Goal: Find contact information: Find contact information

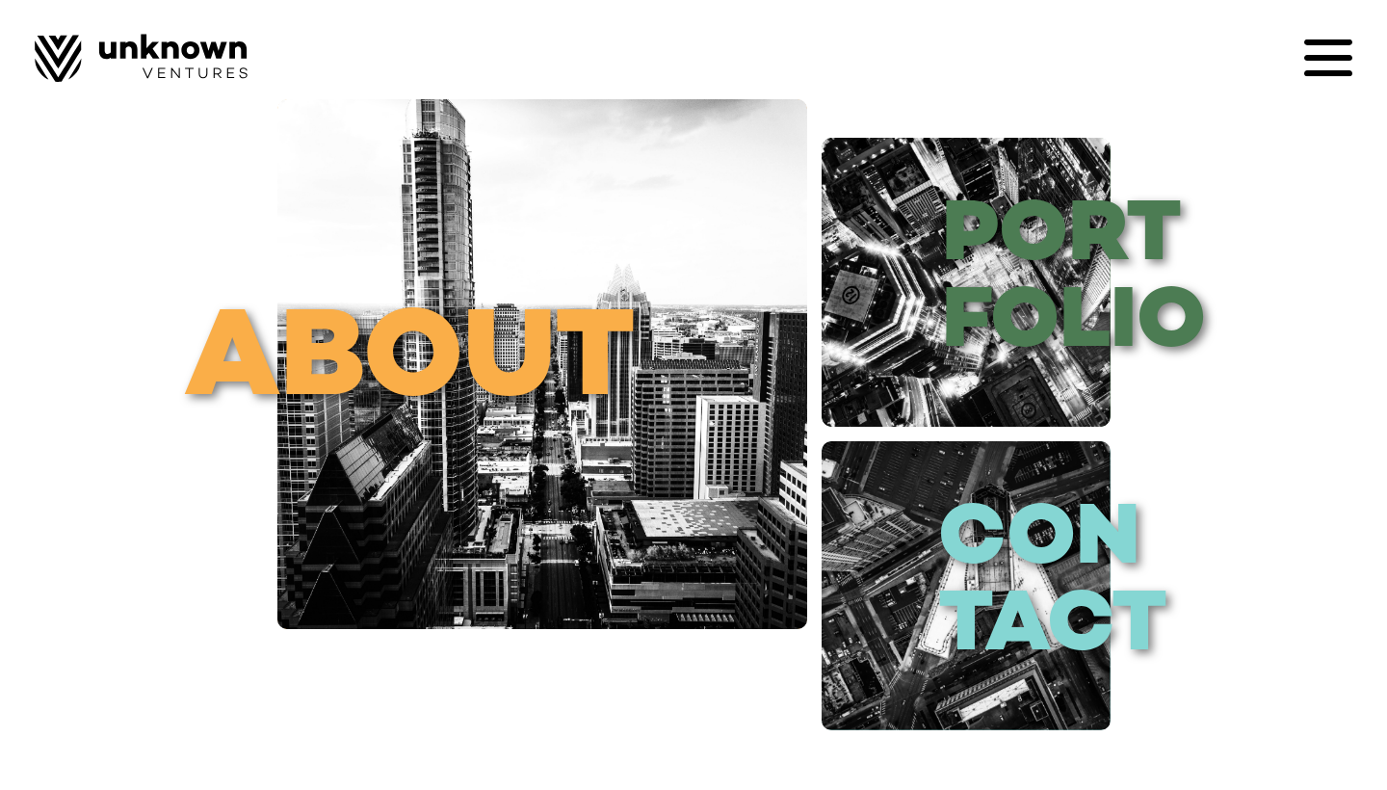
click at [1344, 74] on icon at bounding box center [1328, 73] width 48 height 6
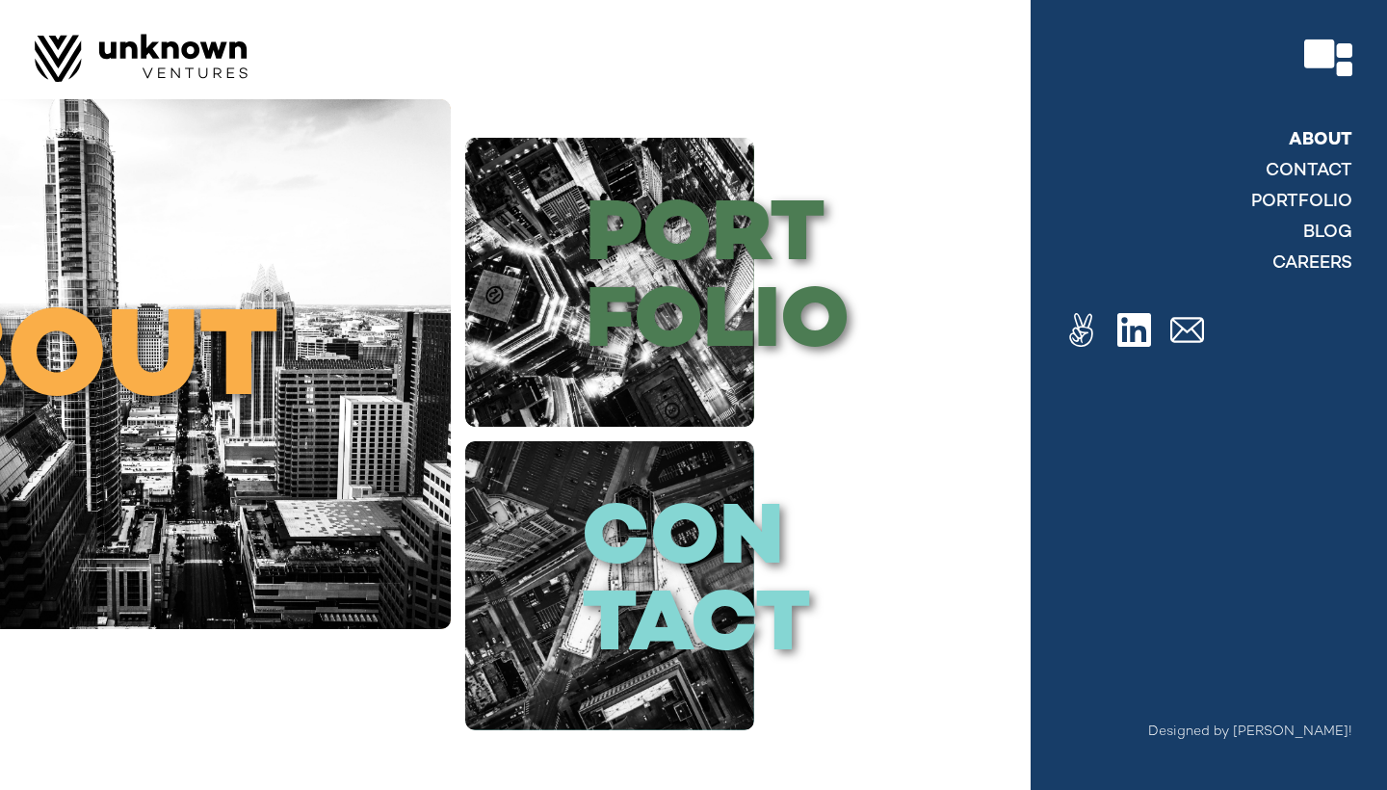
click at [1312, 145] on link "About" at bounding box center [1321, 140] width 64 height 23
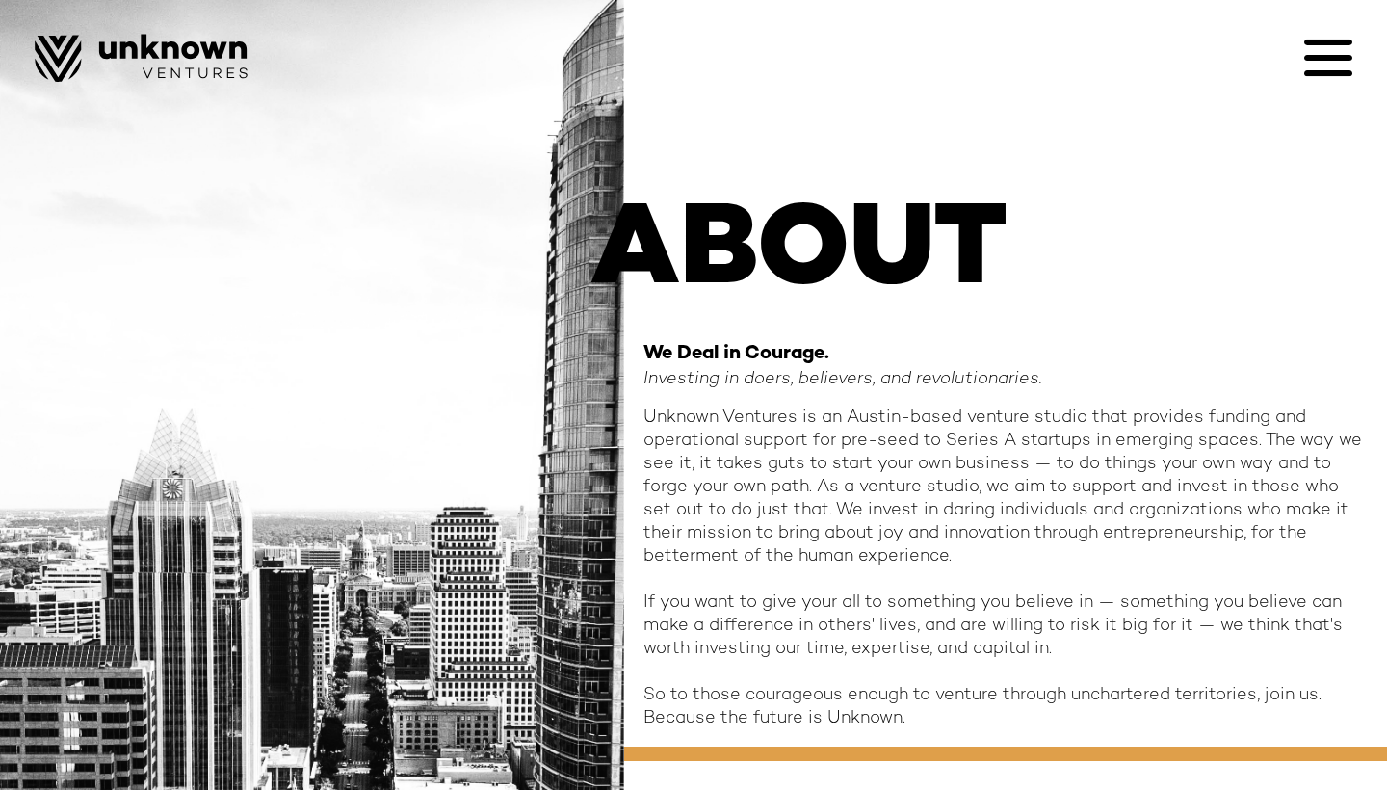
click at [1323, 58] on icon at bounding box center [1328, 58] width 48 height 6
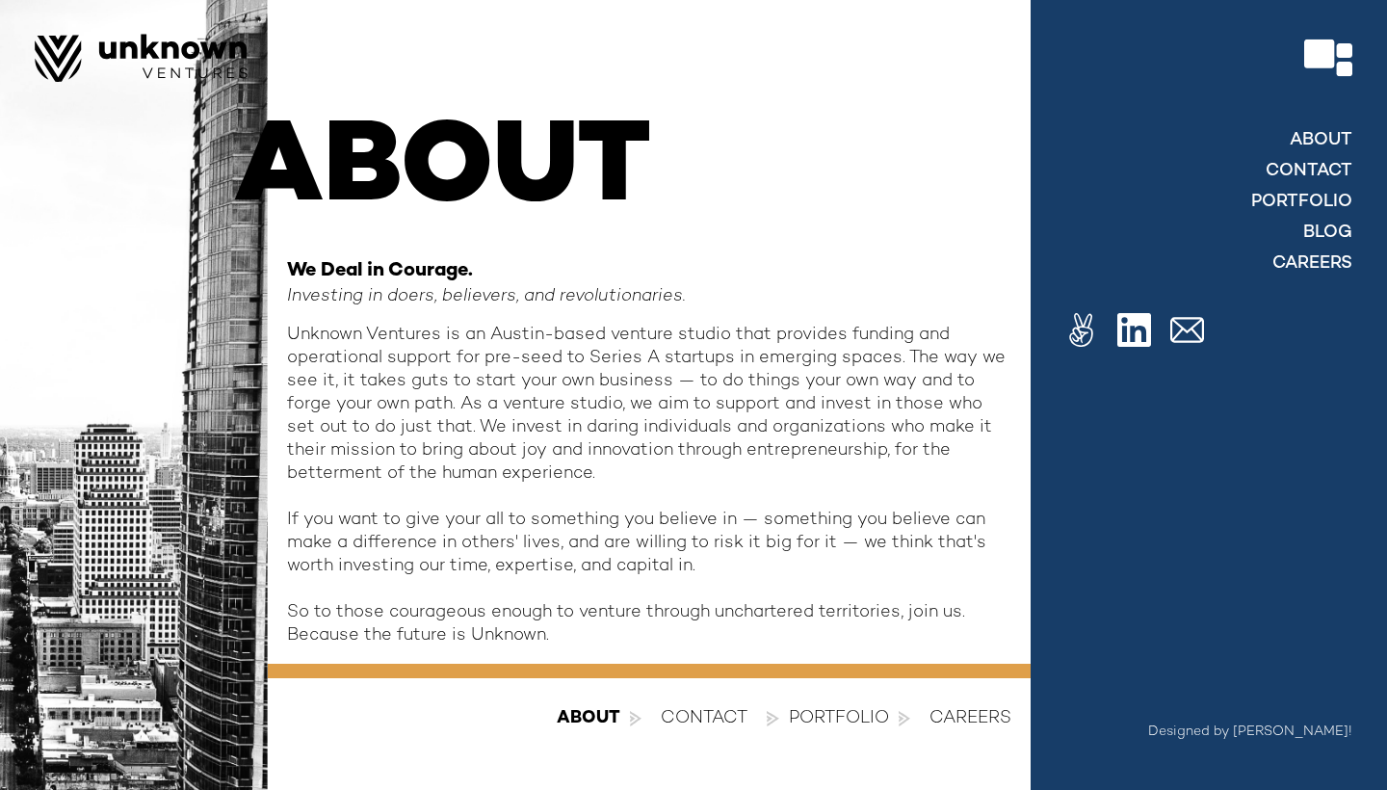
scroll to position [83, 0]
click at [702, 717] on div at bounding box center [693, 395] width 1387 height 790
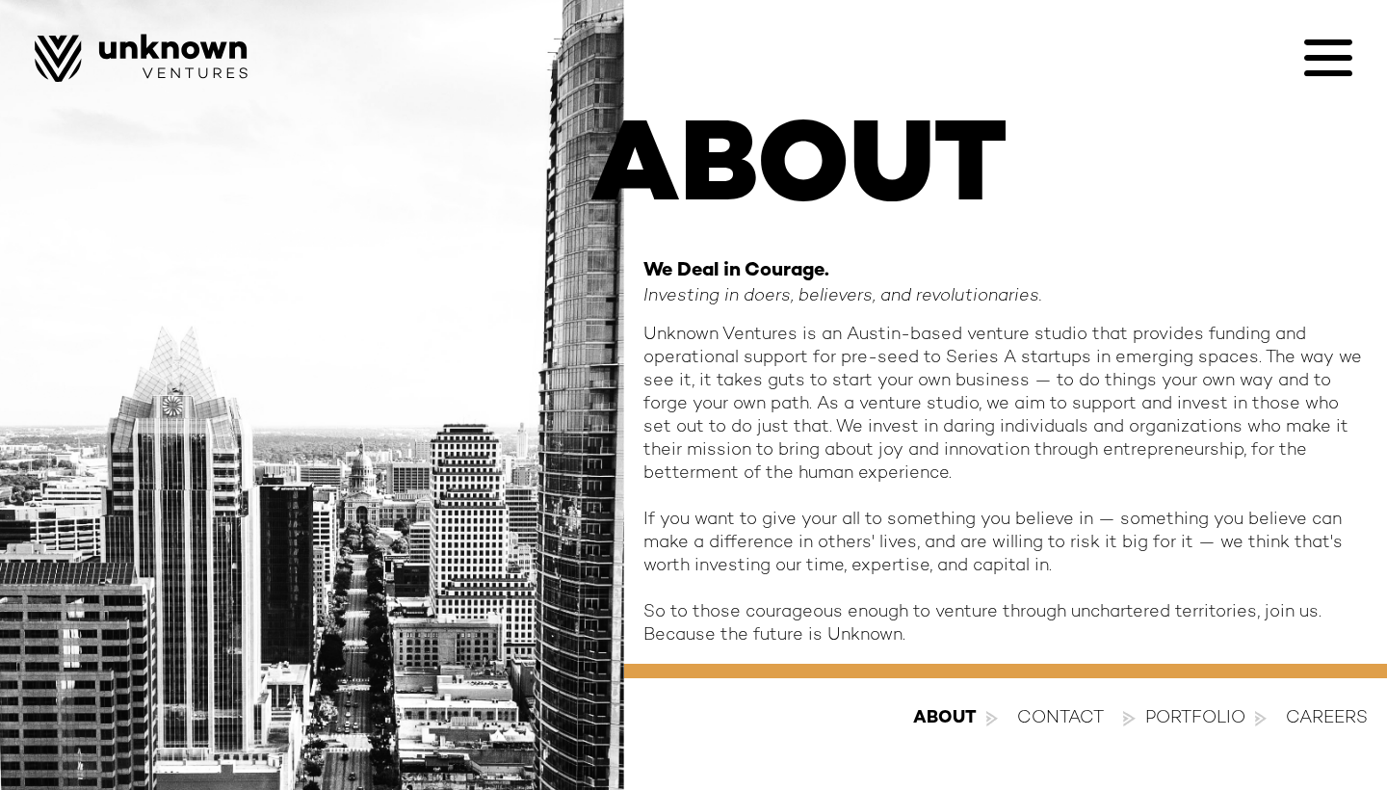
click at [1037, 713] on div "contact" at bounding box center [1060, 718] width 87 height 23
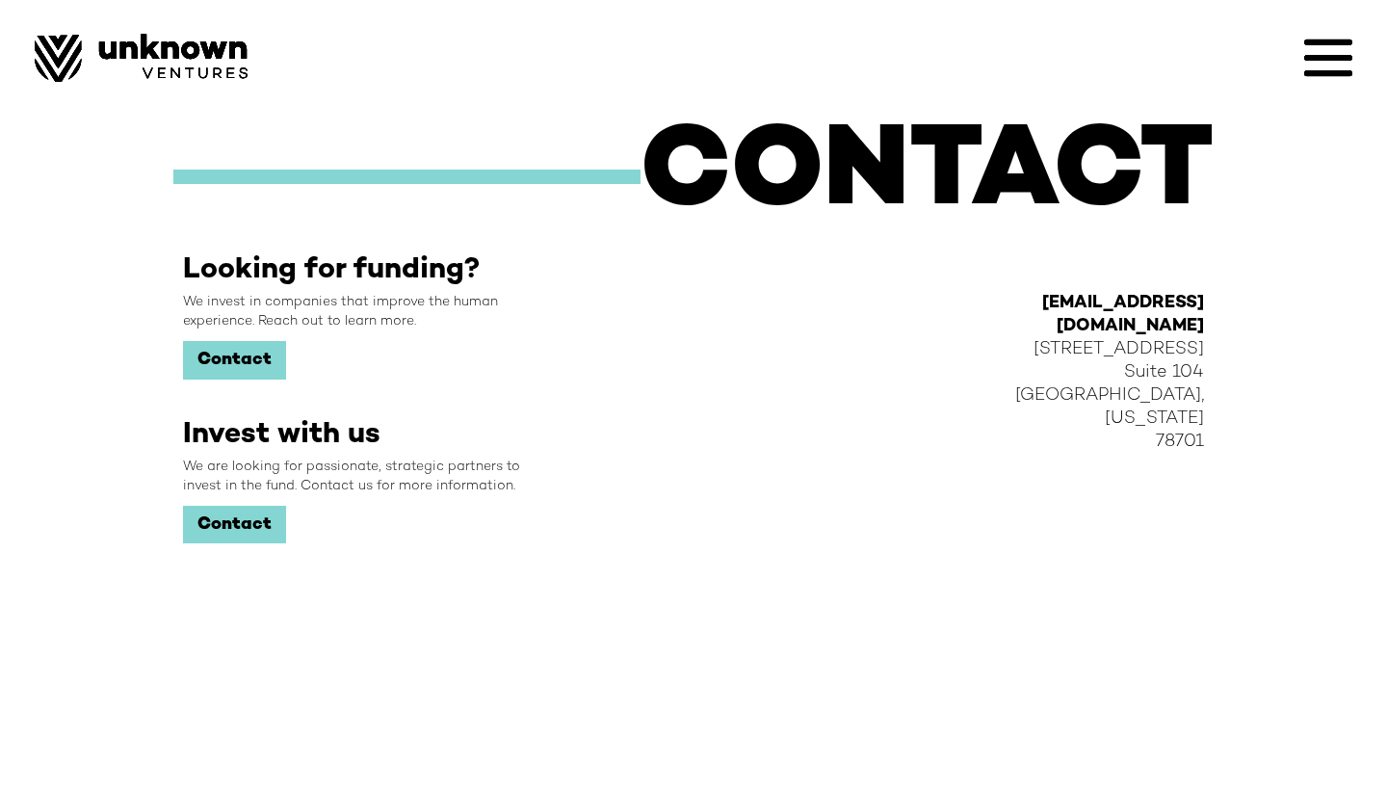
click at [273, 355] on link "Contact" at bounding box center [234, 360] width 103 height 39
drag, startPoint x: 1047, startPoint y: 295, endPoint x: 1243, endPoint y: 301, distance: 195.7
click at [1243, 301] on div "CONTACT Looking for funding? We invest in companies that improve the human expe…" at bounding box center [693, 358] width 1387 height 717
copy strong "hello@unknown.vc"
